Goal: Check status: Check status

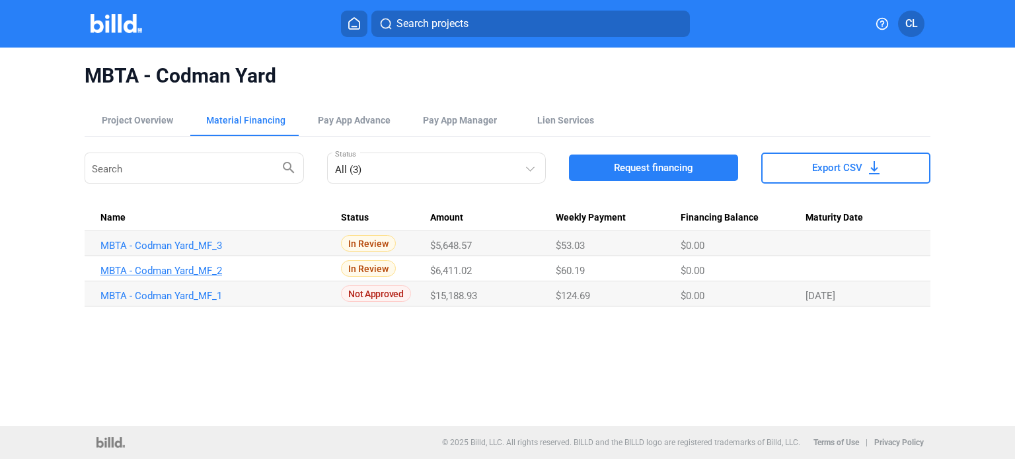
click at [194, 272] on link "MBTA - Codman Yard_MF_2" at bounding box center [214, 271] width 229 height 12
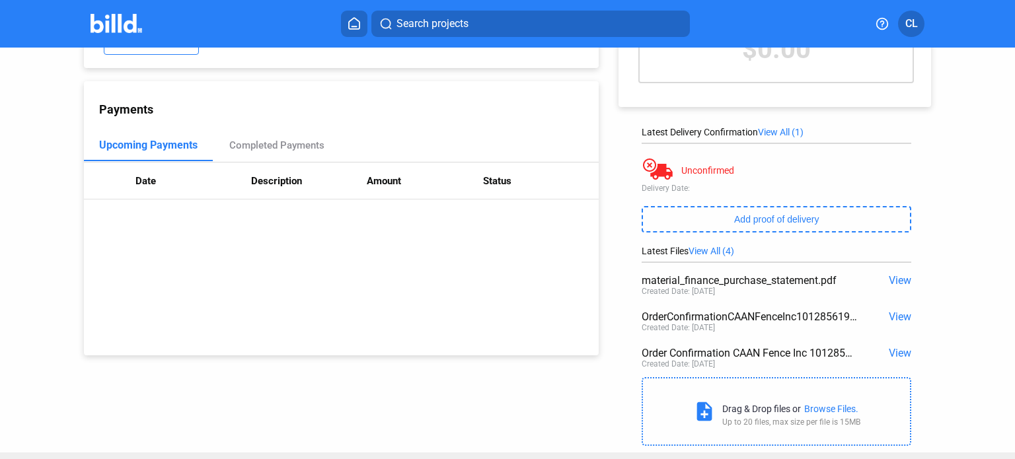
scroll to position [145, 0]
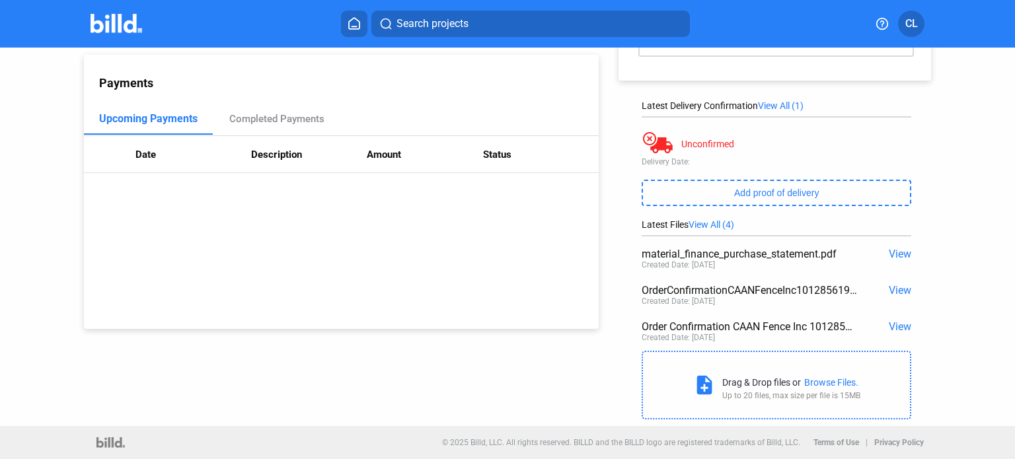
click at [889, 328] on span "View" at bounding box center [900, 326] width 22 height 13
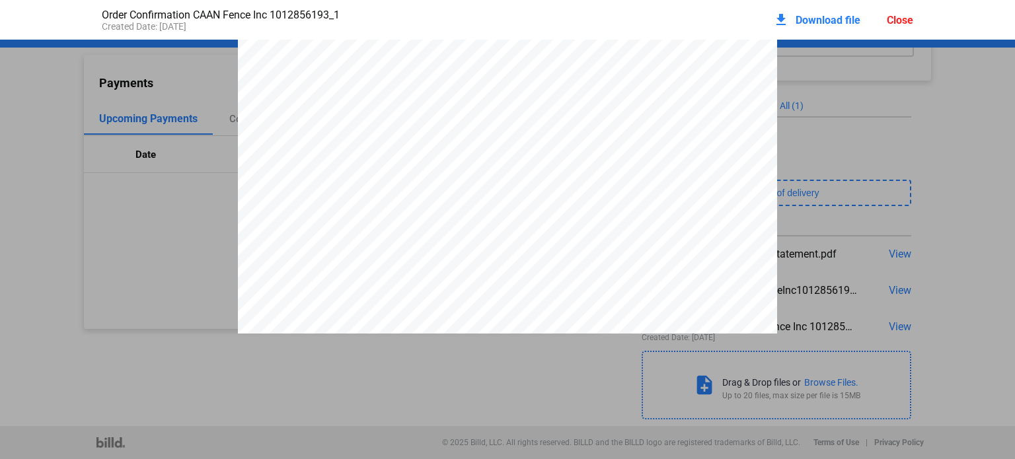
scroll to position [0, 0]
click at [907, 291] on div "Merchants Metals - Chicopee MA [STREET_ADDRESS][PERSON_NAME] [PHONE_NUMBER] ORD…" at bounding box center [507, 389] width 1015 height 698
click at [903, 17] on div "Close" at bounding box center [900, 20] width 26 height 13
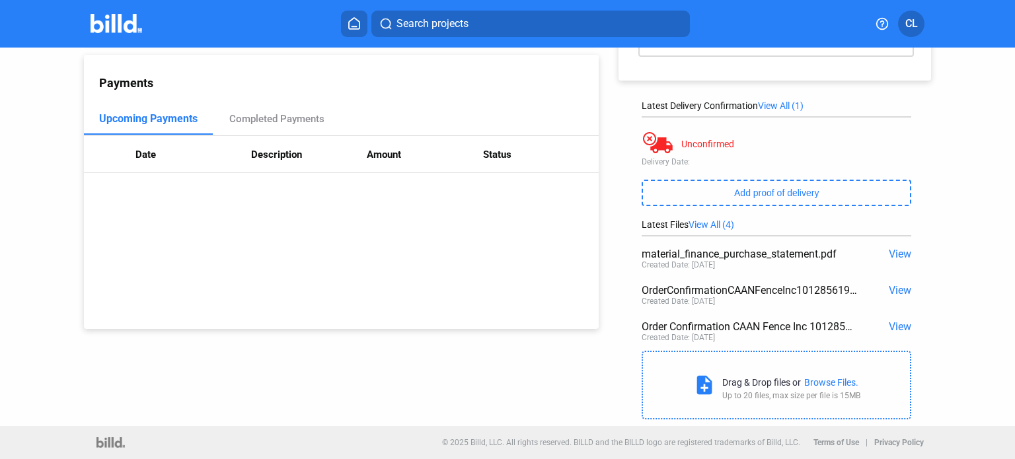
click at [889, 288] on span "View" at bounding box center [900, 290] width 22 height 13
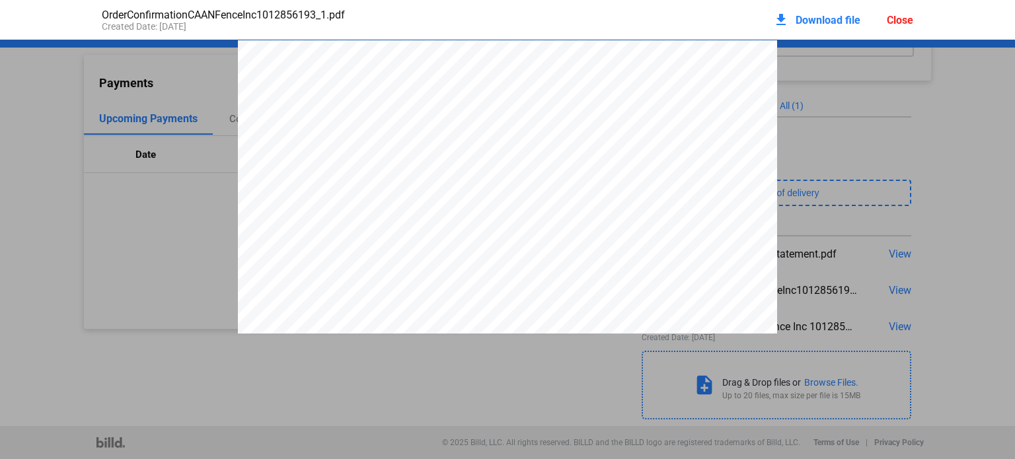
click at [916, 25] on div "OrderConfirmationCAANFenceInc1012856193_1.pdf Created Date: [DATE] download Dow…" at bounding box center [508, 20] width 839 height 40
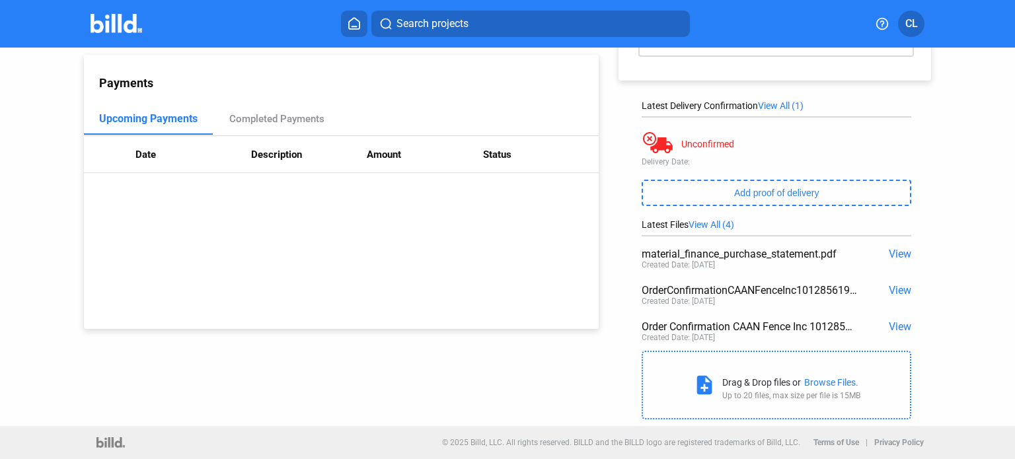
click at [895, 256] on span "View" at bounding box center [900, 254] width 22 height 13
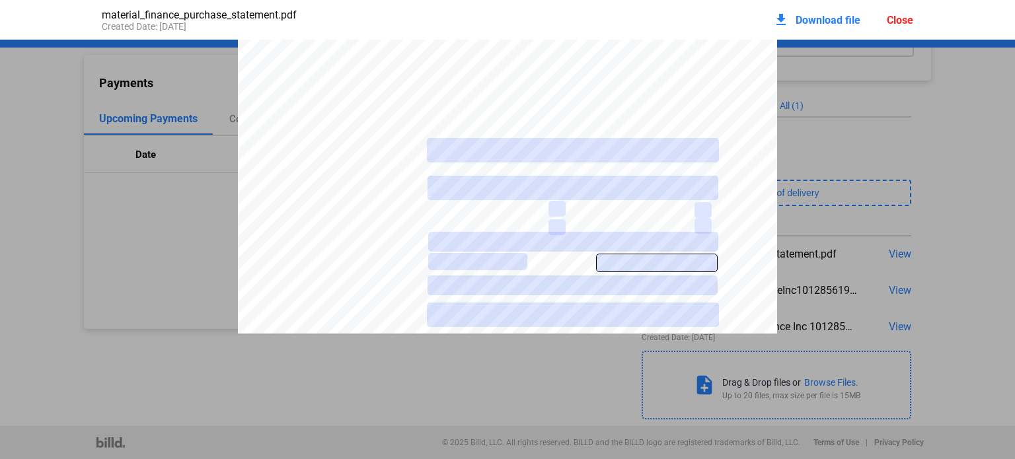
scroll to position [3032, 0]
